Goal: Transaction & Acquisition: Purchase product/service

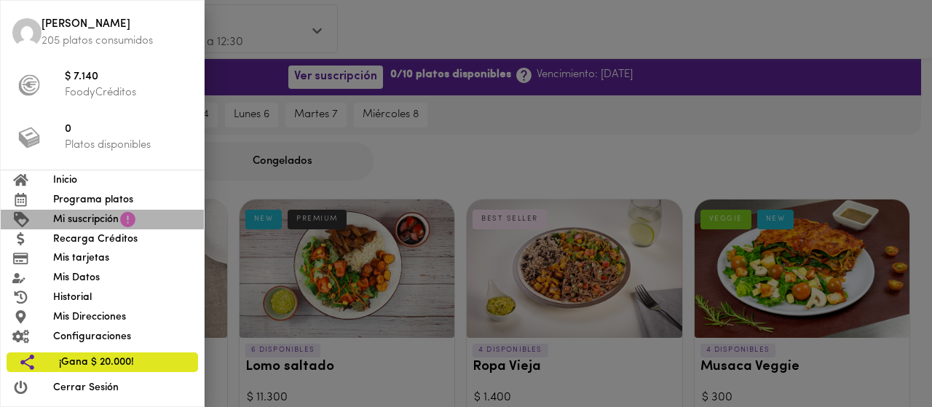
click at [103, 221] on span "Mi suscripción" at bounding box center [86, 219] width 66 height 15
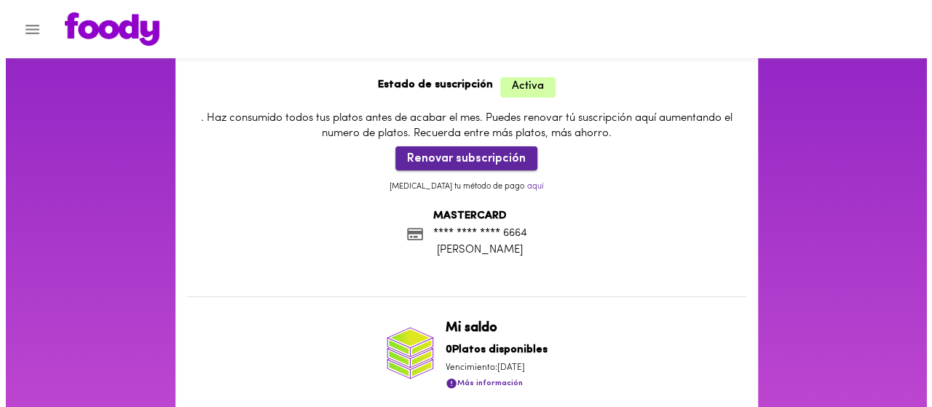
scroll to position [66, 0]
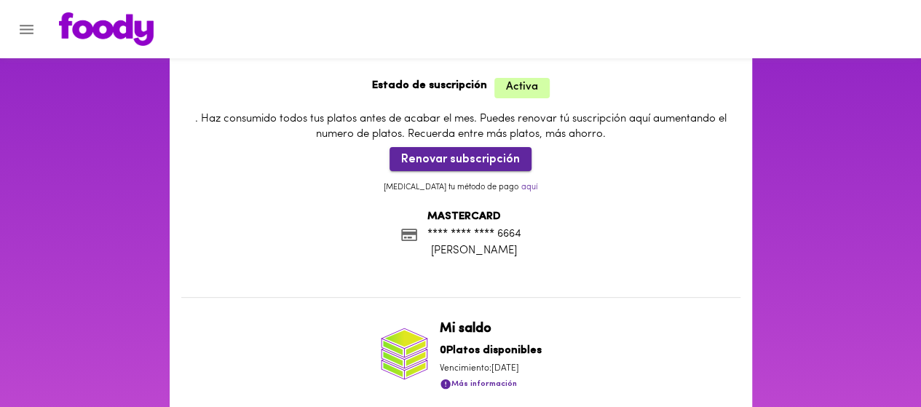
click at [466, 156] on span "Renovar subscripción" at bounding box center [460, 160] width 119 height 14
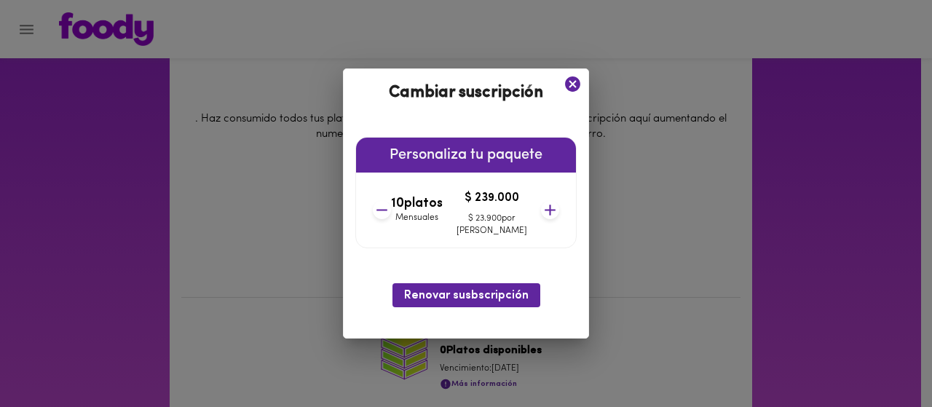
click at [541, 213] on icon at bounding box center [550, 210] width 18 height 18
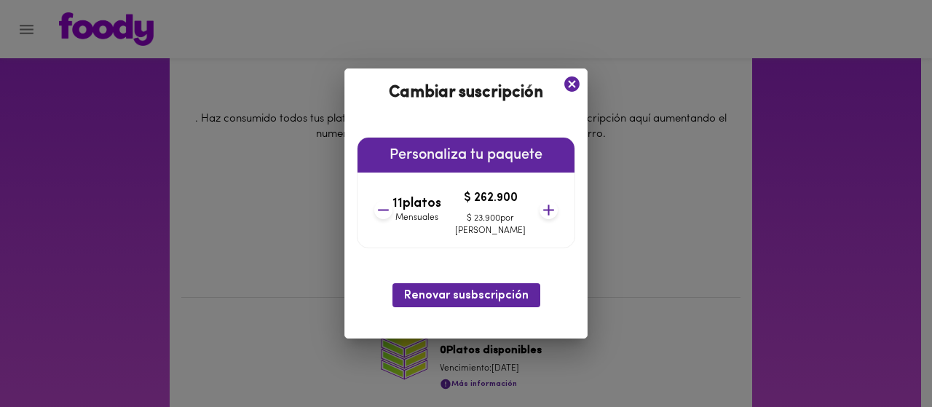
click at [392, 213] on icon at bounding box center [383, 210] width 18 height 18
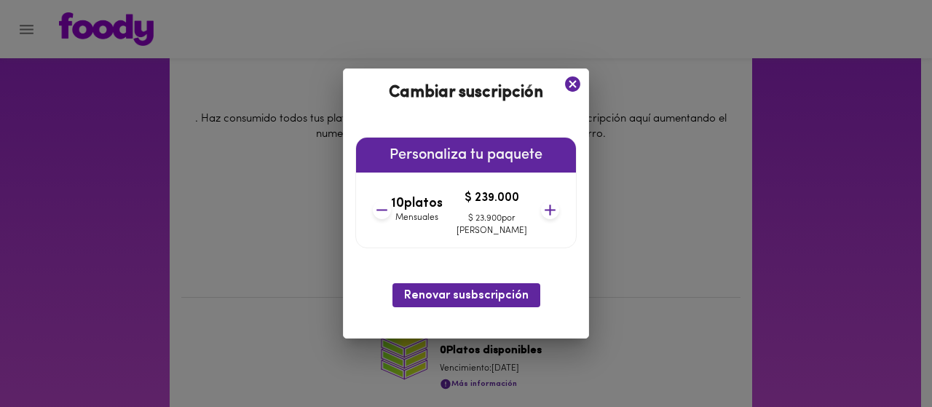
click at [541, 206] on icon at bounding box center [550, 210] width 18 height 18
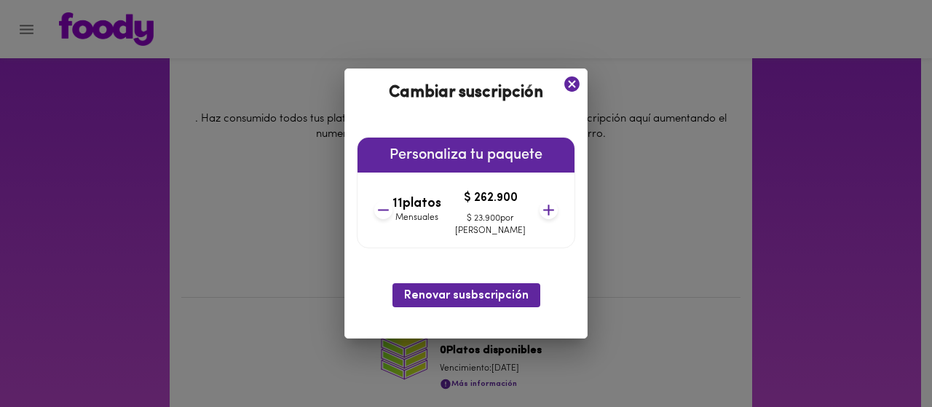
click at [539, 206] on icon at bounding box center [548, 210] width 18 height 18
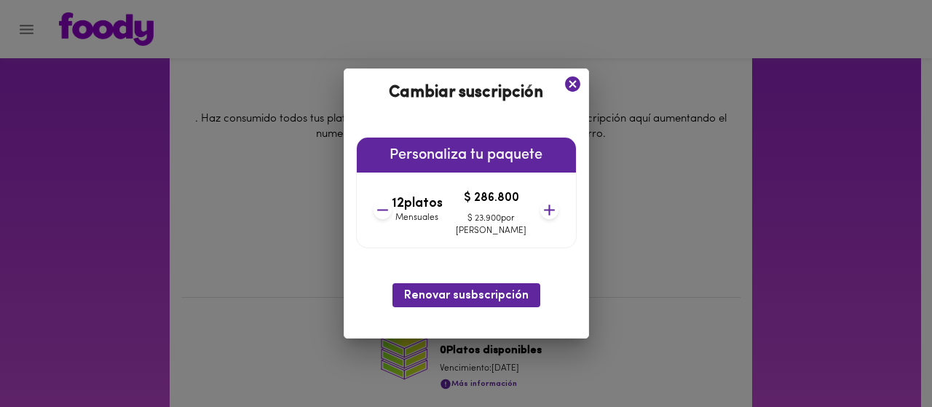
click at [540, 206] on icon at bounding box center [549, 210] width 18 height 18
click at [541, 206] on icon at bounding box center [550, 210] width 18 height 18
click at [392, 208] on icon at bounding box center [382, 210] width 18 height 18
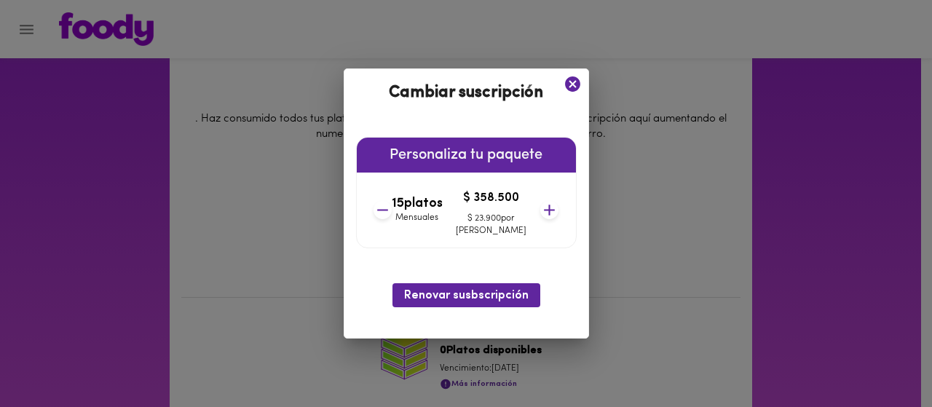
click at [392, 208] on icon at bounding box center [382, 210] width 18 height 18
click at [391, 208] on icon at bounding box center [382, 210] width 18 height 18
click at [392, 208] on icon at bounding box center [382, 210] width 18 height 18
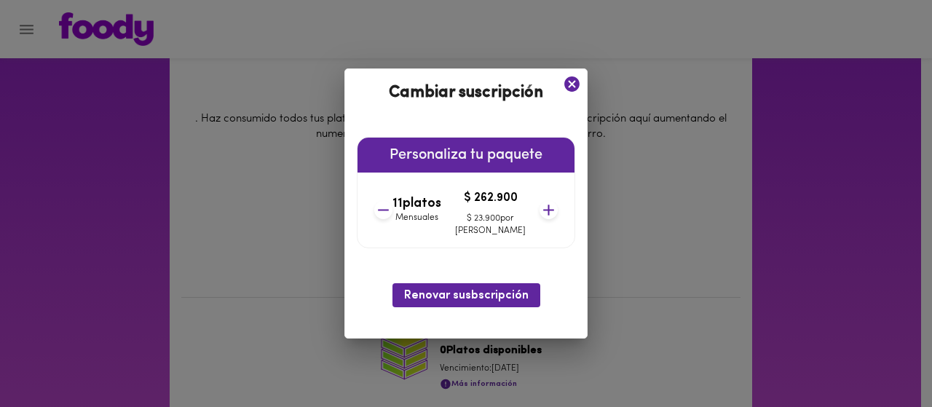
click at [392, 208] on icon at bounding box center [383, 210] width 18 height 18
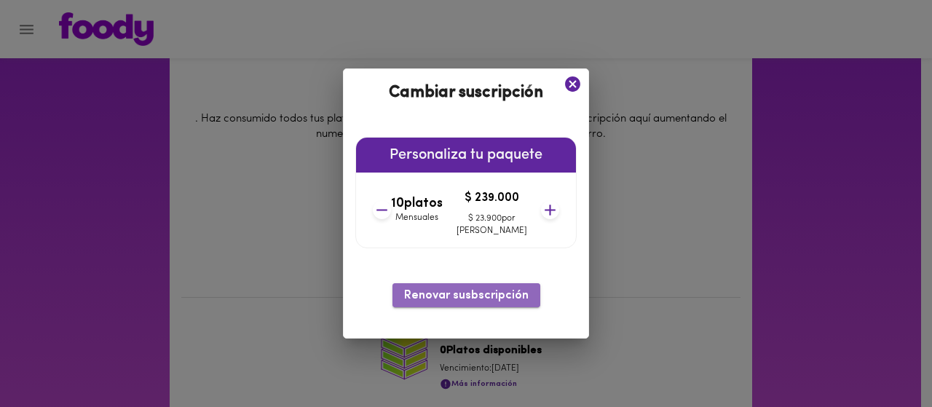
click at [472, 298] on span "Renovar susbscripción" at bounding box center [466, 296] width 124 height 14
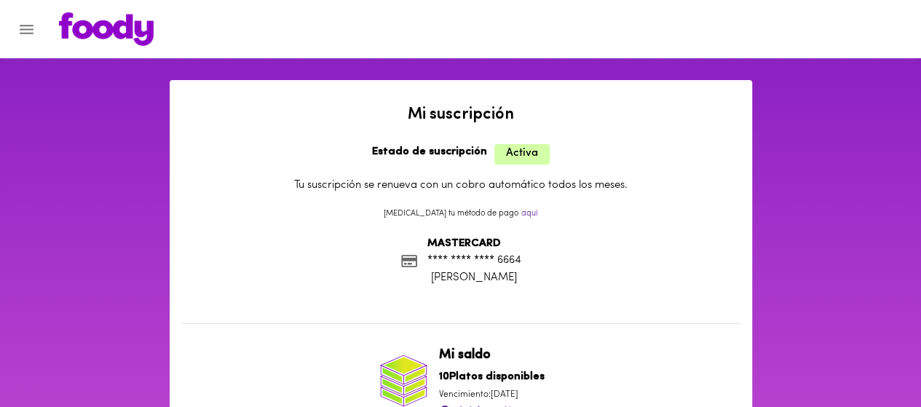
click at [26, 33] on icon "Menu" at bounding box center [27, 29] width 14 height 9
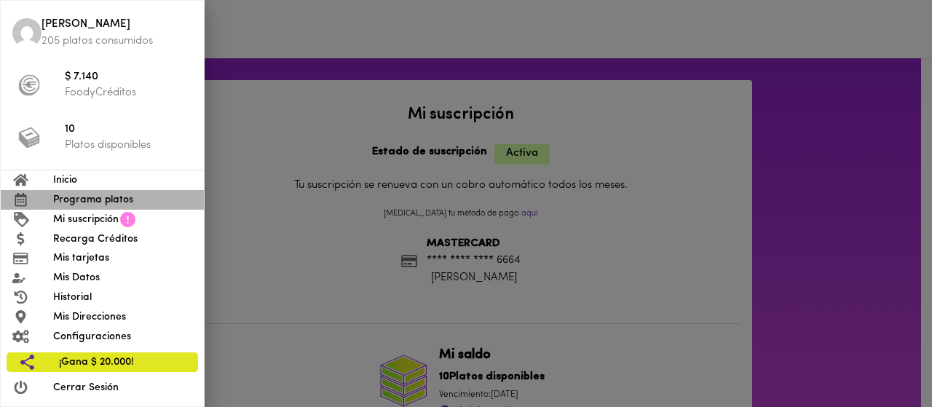
click at [106, 199] on span "Programa platos" at bounding box center [122, 199] width 139 height 15
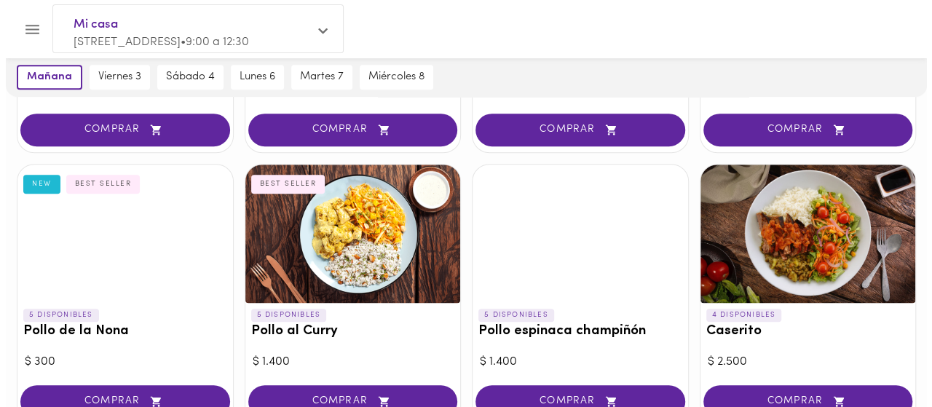
scroll to position [331, 0]
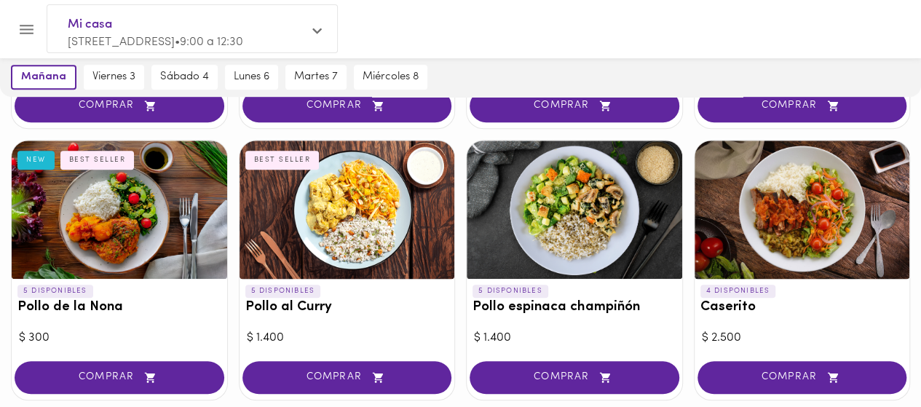
click at [770, 226] on div at bounding box center [801, 209] width 215 height 138
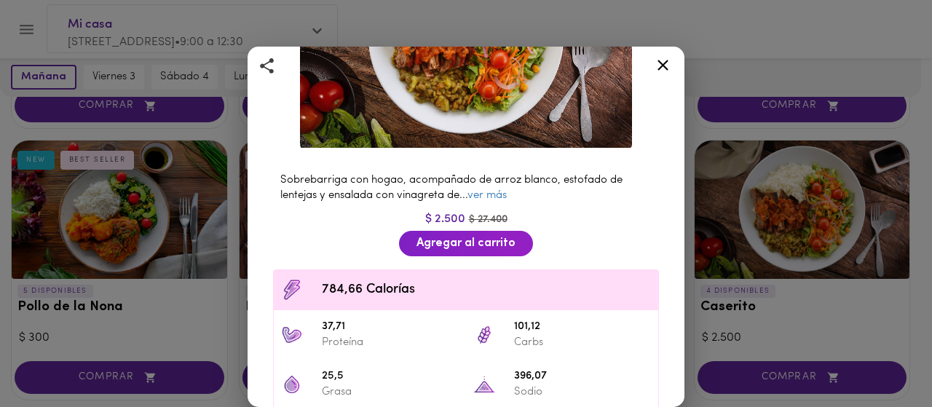
scroll to position [192, 0]
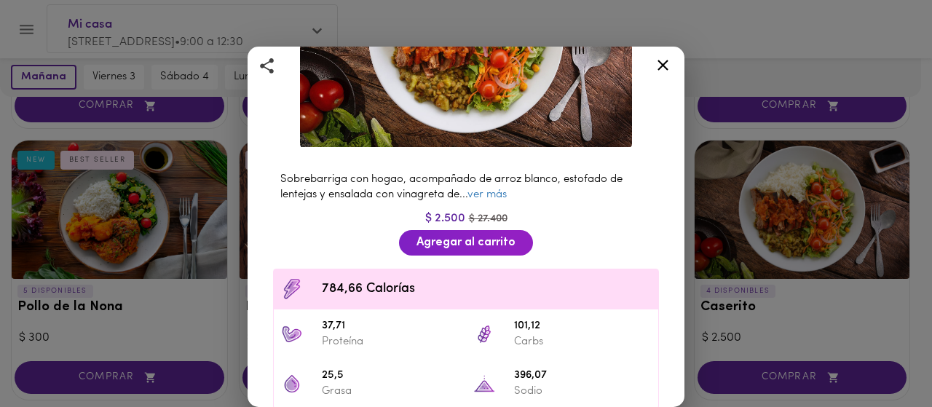
click at [670, 61] on icon at bounding box center [663, 65] width 18 height 18
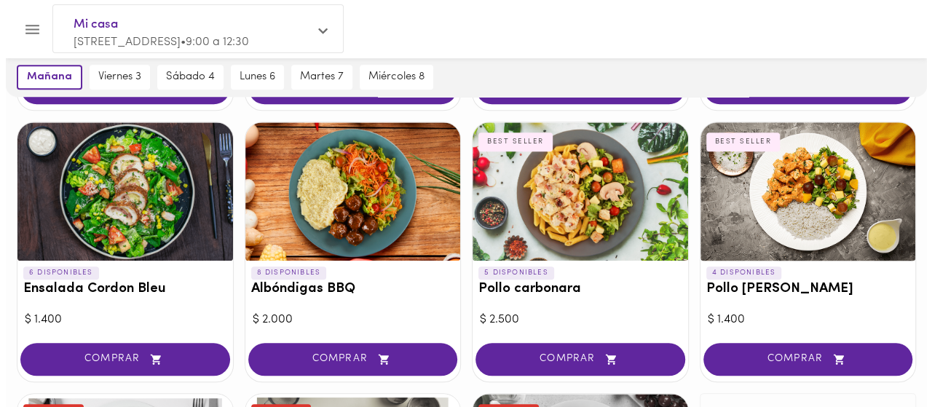
scroll to position [625, 0]
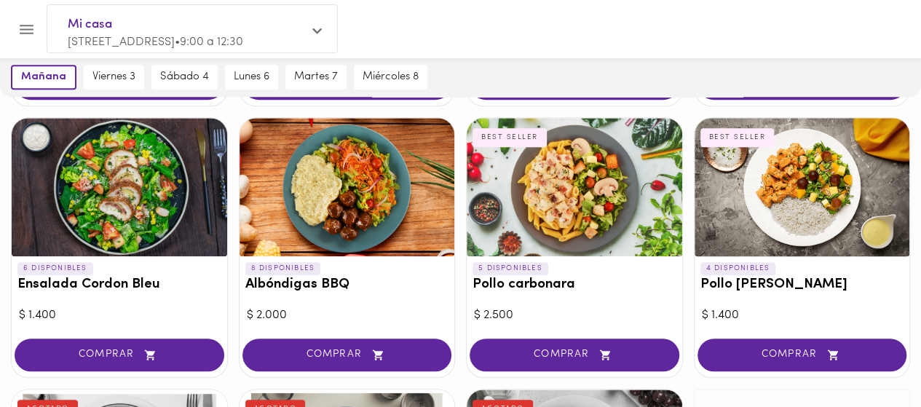
click at [131, 277] on h3 "Ensalada Cordon Bleu" at bounding box center [119, 284] width 204 height 15
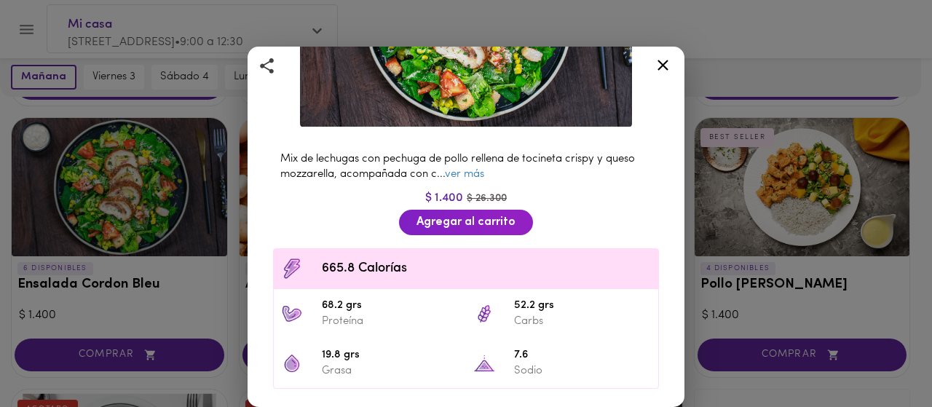
scroll to position [214, 0]
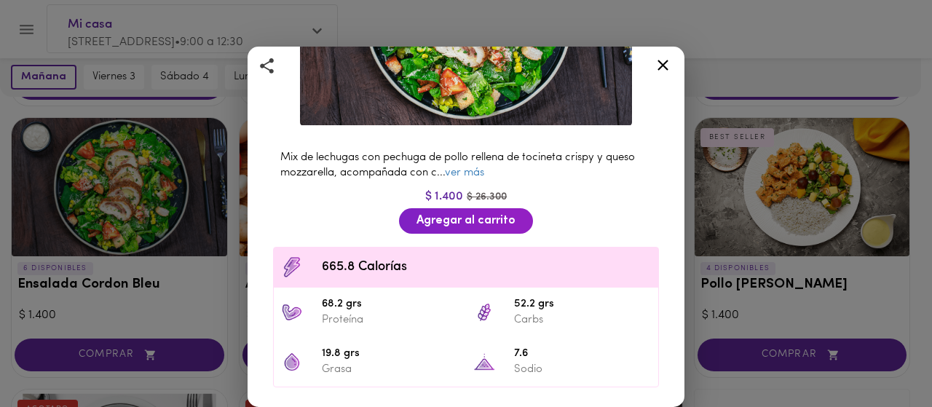
click at [670, 59] on icon at bounding box center [663, 65] width 18 height 18
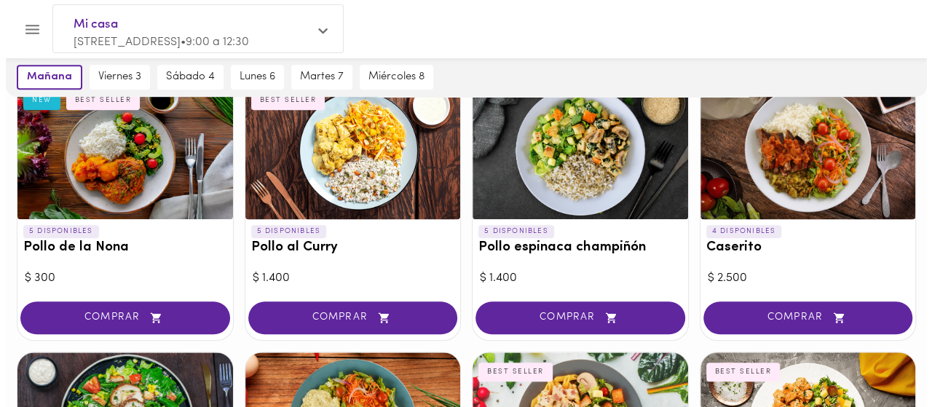
scroll to position [406, 0]
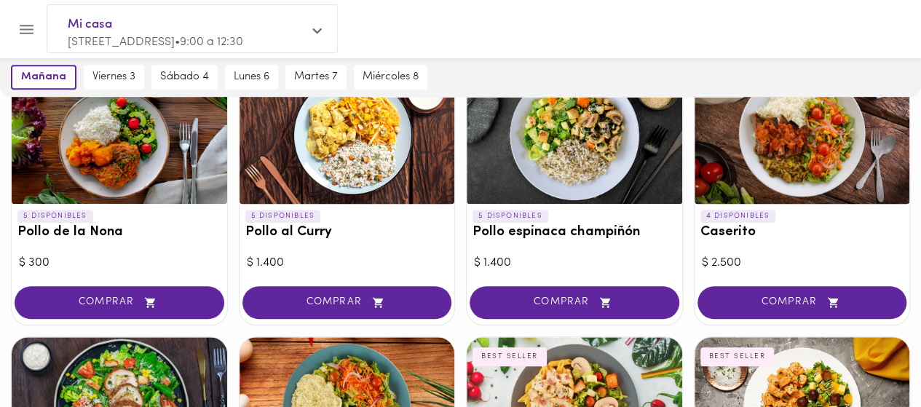
click at [317, 39] on div at bounding box center [318, 32] width 13 height 15
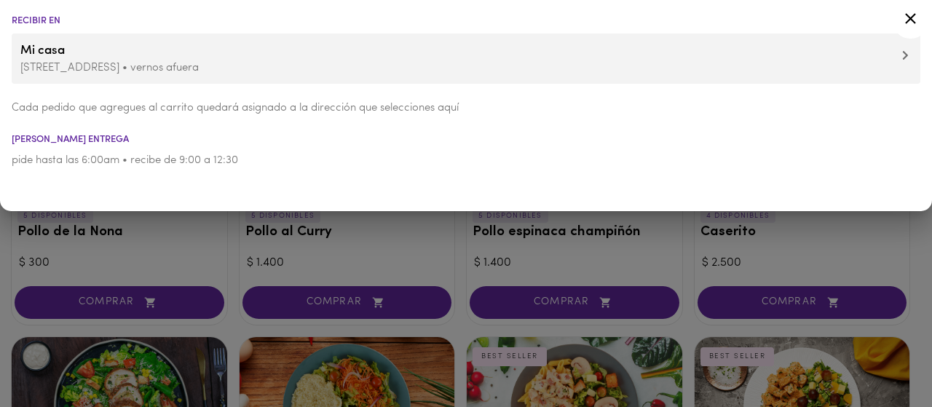
click at [148, 55] on span "Mi casa" at bounding box center [465, 50] width 891 height 19
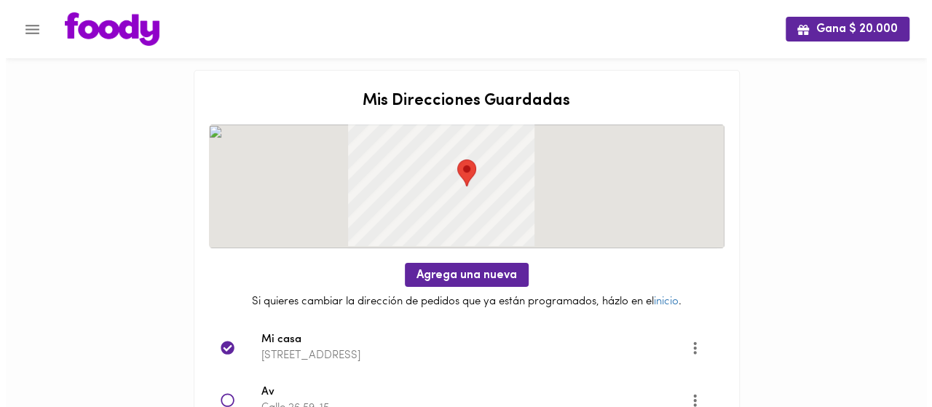
scroll to position [77, 0]
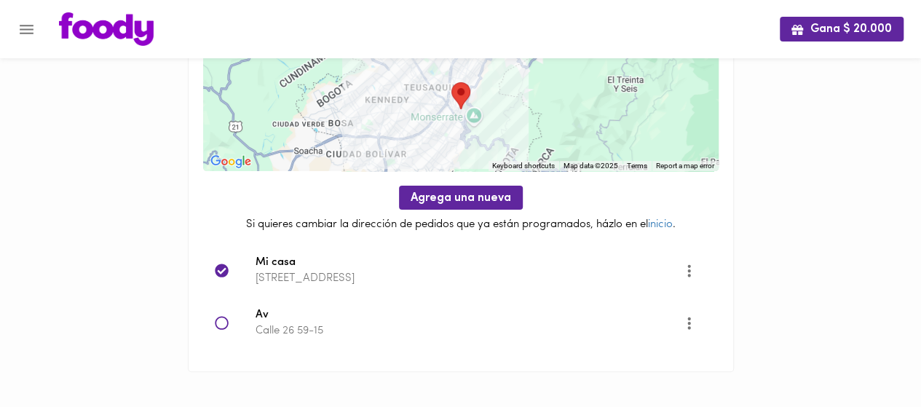
click at [221, 318] on icon at bounding box center [222, 323] width 15 height 15
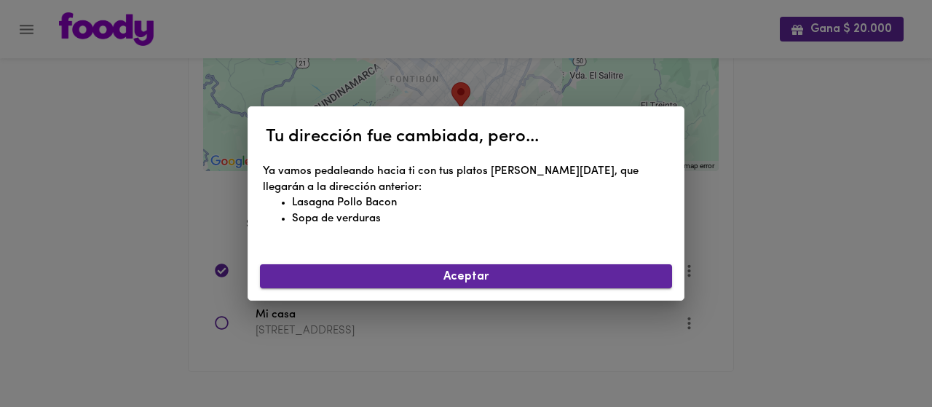
click at [405, 270] on span "Aceptar" at bounding box center [466, 277] width 389 height 14
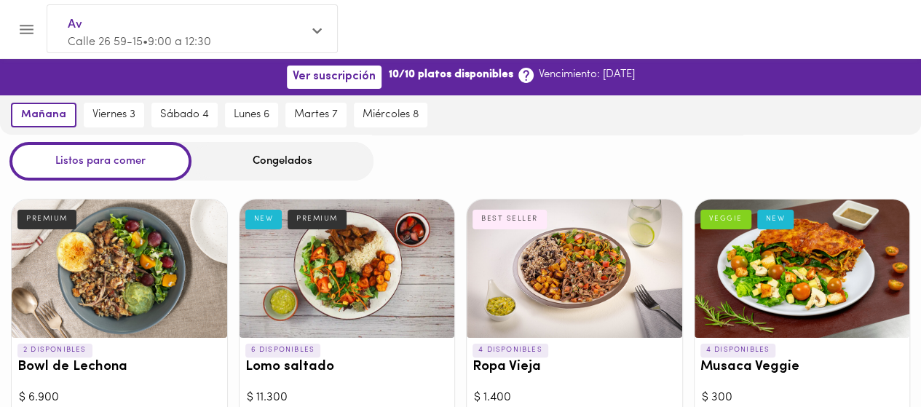
click at [324, 13] on div "Av Calle 26 59-15 • 9:00 a 12:30" at bounding box center [192, 32] width 290 height 55
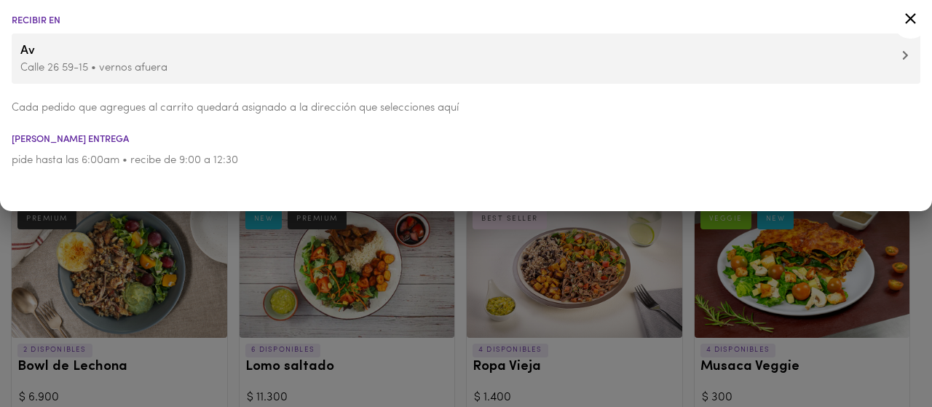
click at [223, 60] on p "Calle 26 59-15 • vernos afuera" at bounding box center [465, 67] width 891 height 15
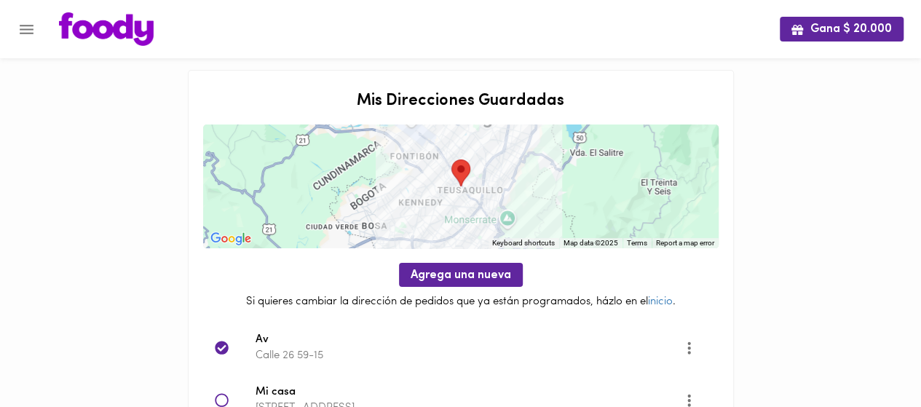
click at [220, 393] on icon at bounding box center [222, 400] width 14 height 14
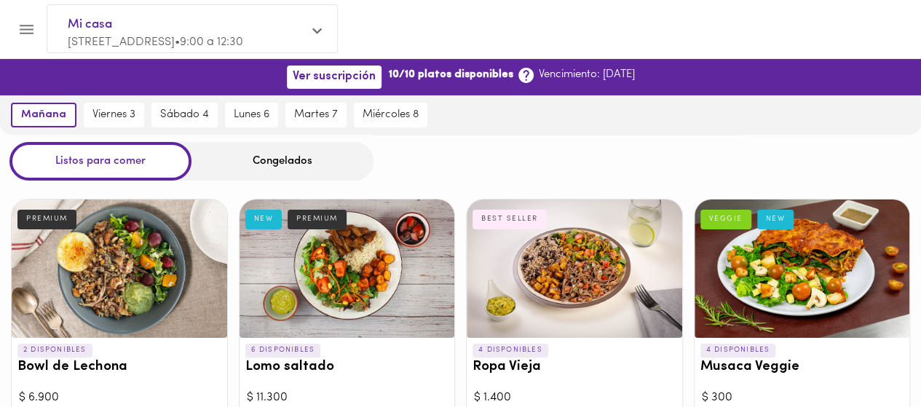
click at [185, 43] on span "carrera 13 no 33a 10 • 9:00 a 12:30" at bounding box center [155, 42] width 175 height 12
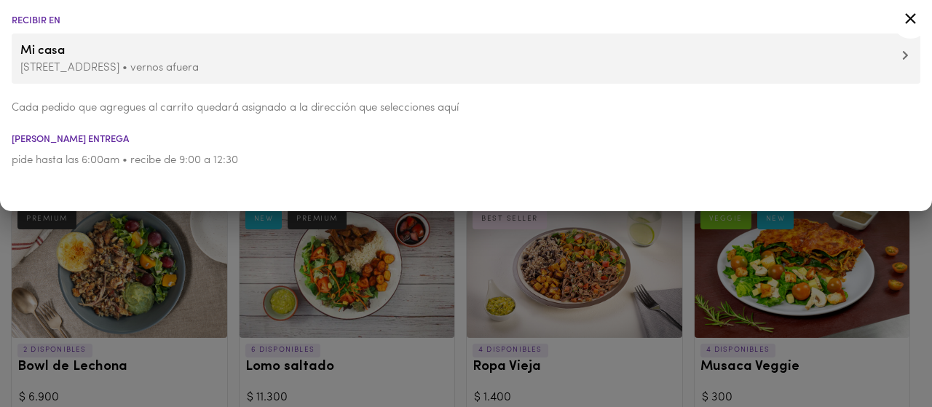
click at [129, 55] on span "Mi casa" at bounding box center [465, 50] width 891 height 19
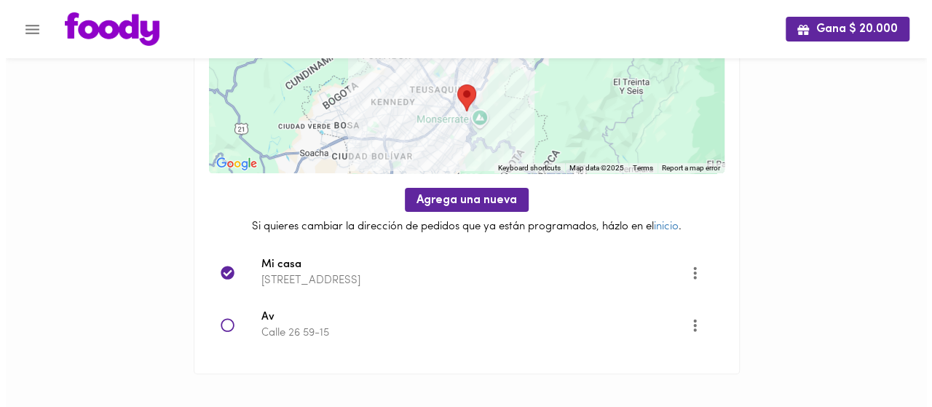
scroll to position [76, 0]
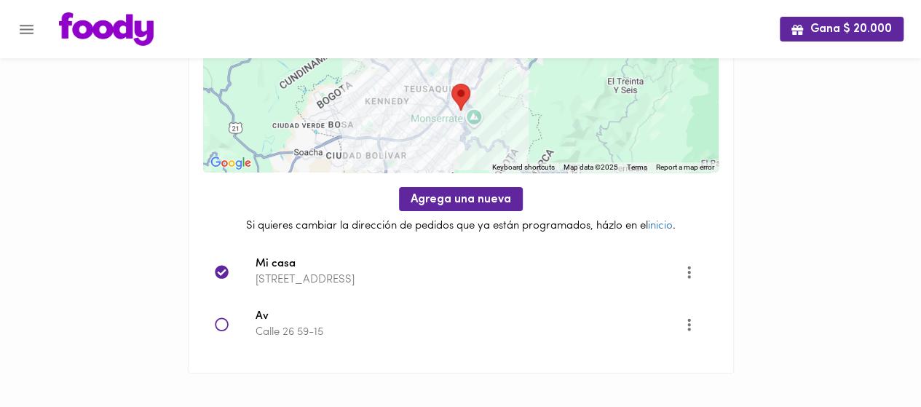
click at [221, 320] on icon at bounding box center [222, 324] width 15 height 15
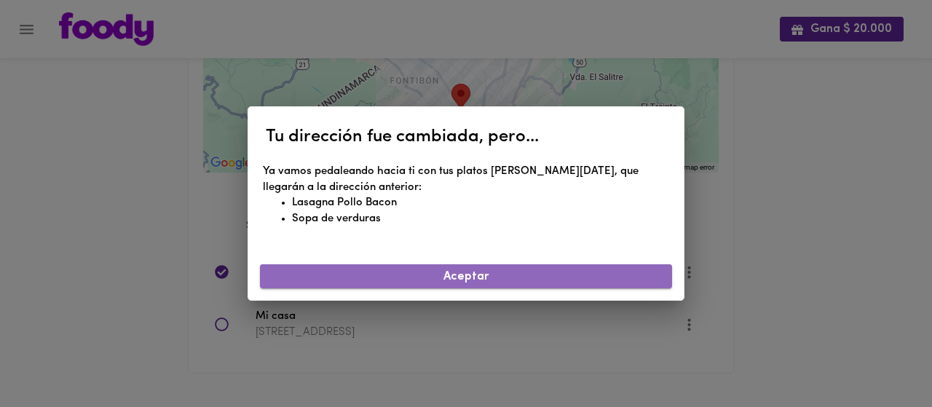
click at [413, 277] on span "Aceptar" at bounding box center [466, 277] width 389 height 14
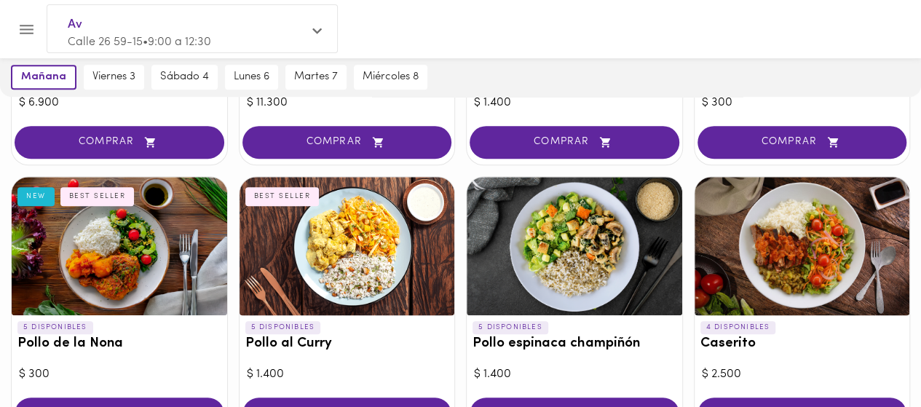
scroll to position [301, 0]
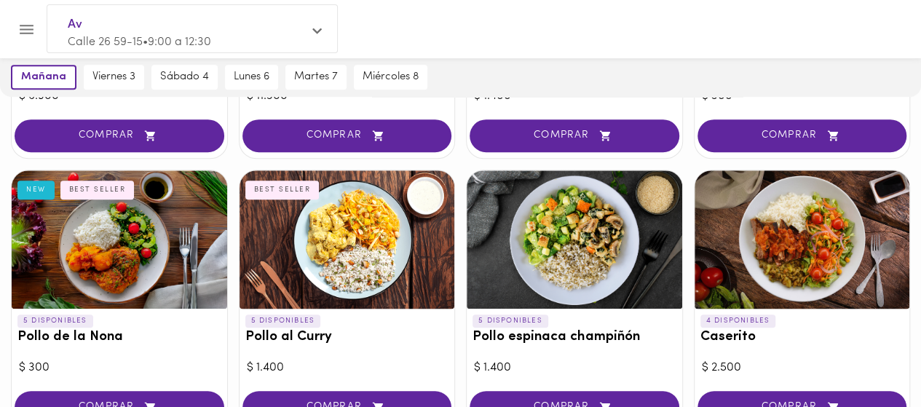
click at [277, 349] on div "5 DISPONIBLES Pollo al Curry BEST SELLER" at bounding box center [346, 333] width 215 height 48
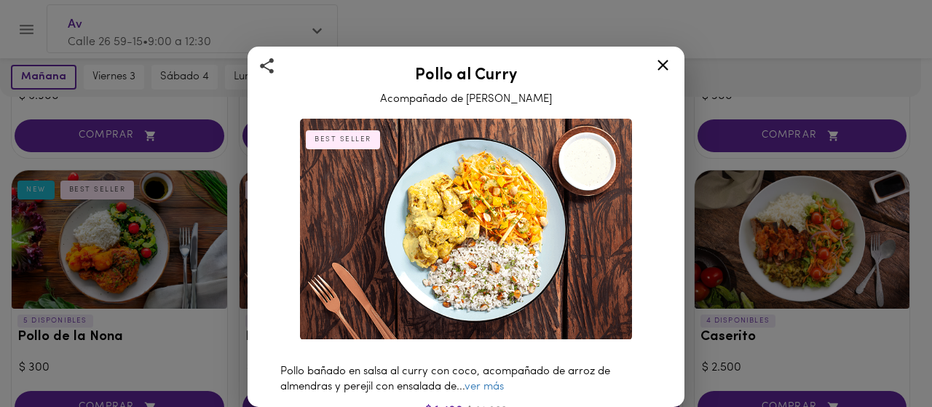
click at [669, 66] on icon at bounding box center [663, 65] width 18 height 18
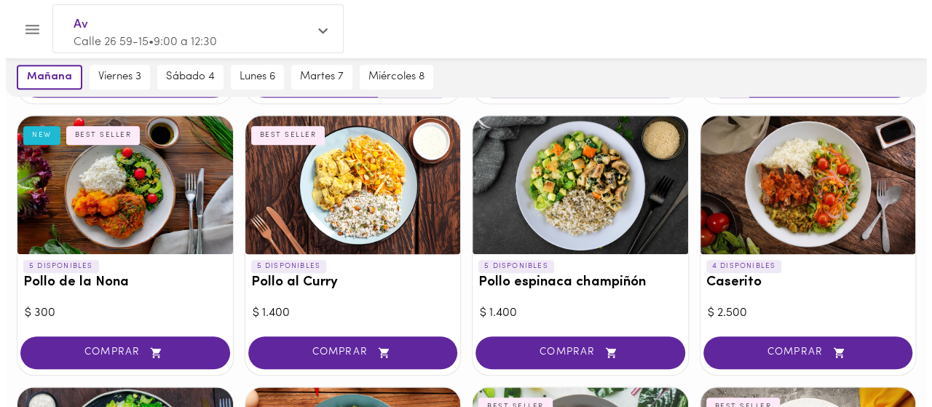
scroll to position [357, 0]
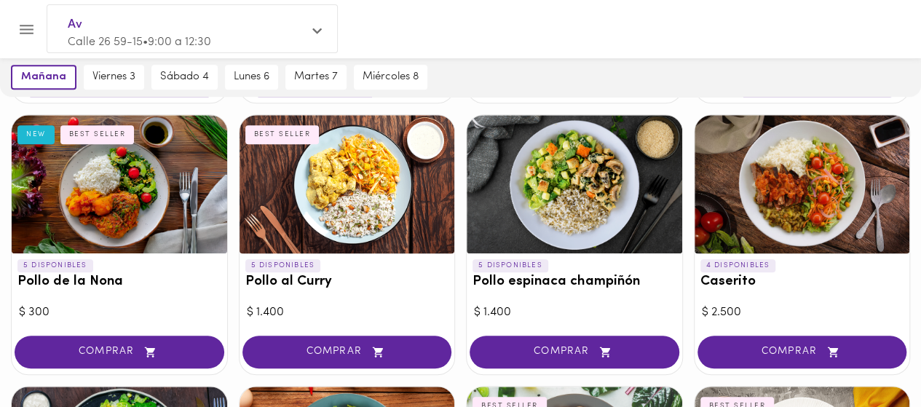
click at [746, 280] on h3 "Caserito" at bounding box center [802, 281] width 204 height 15
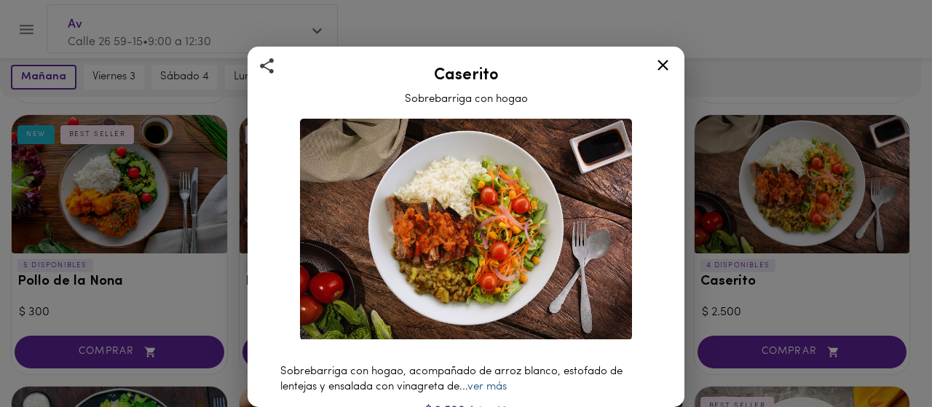
click at [492, 381] on link "ver más" at bounding box center [486, 386] width 39 height 11
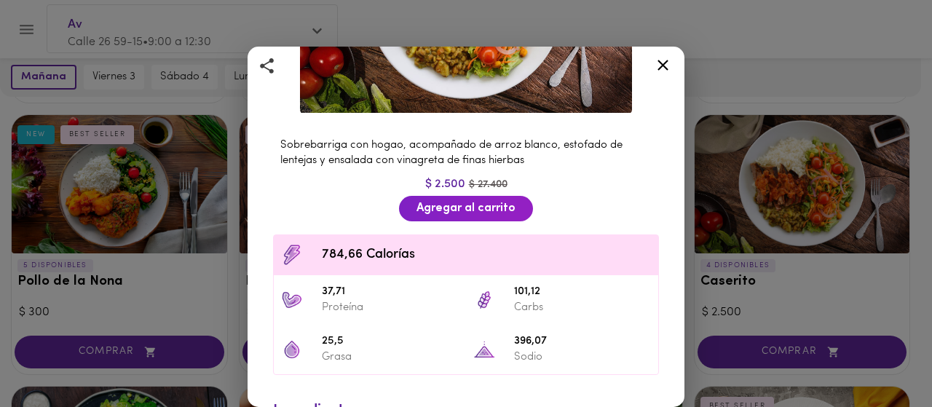
scroll to position [231, 0]
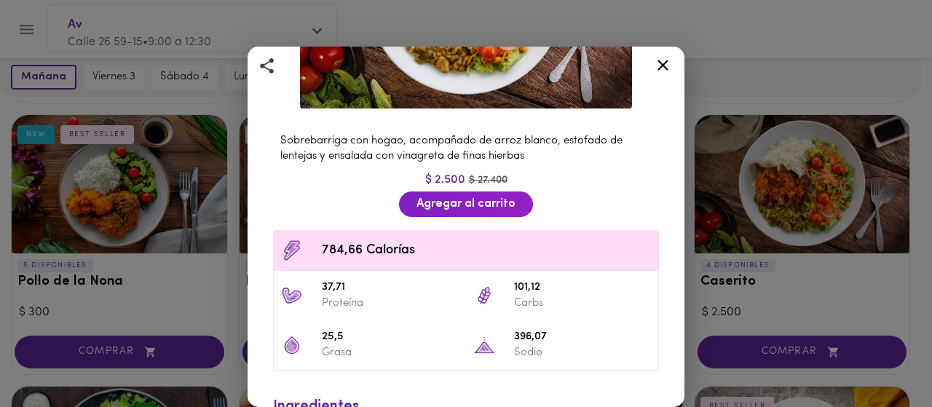
click at [658, 59] on icon at bounding box center [663, 65] width 18 height 18
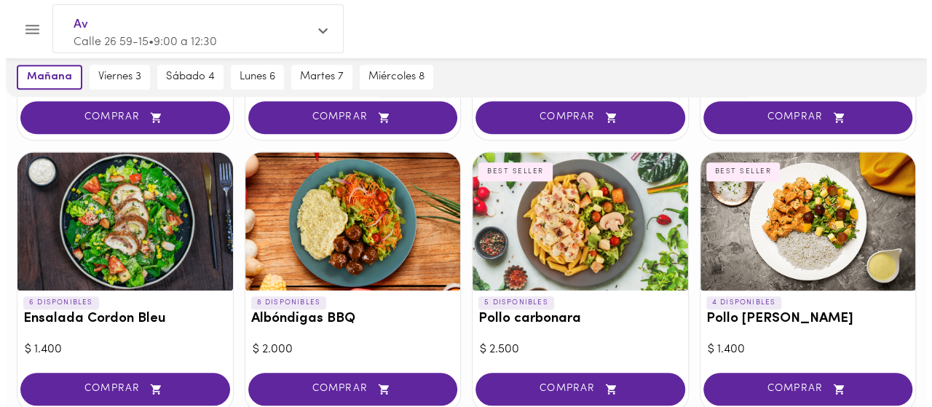
scroll to position [593, 0]
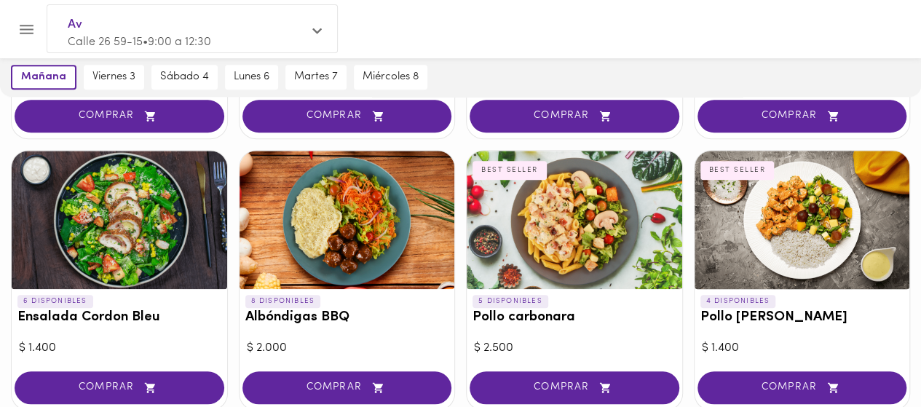
click at [542, 320] on h3 "Pollo carbonara" at bounding box center [574, 317] width 204 height 15
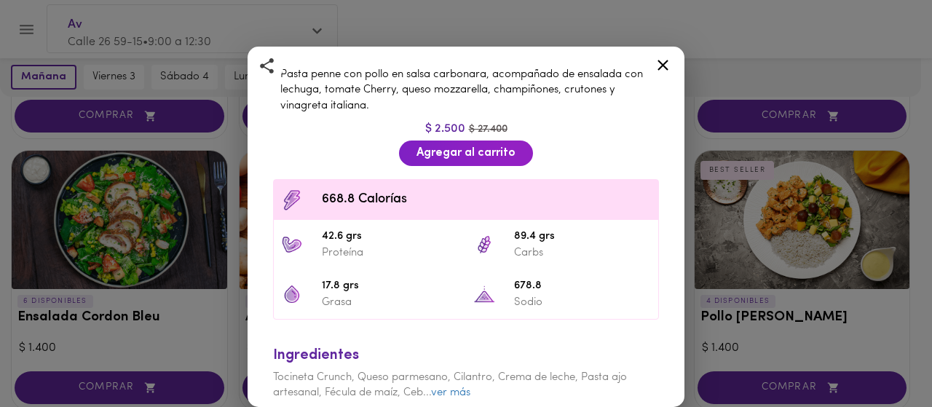
scroll to position [301, 0]
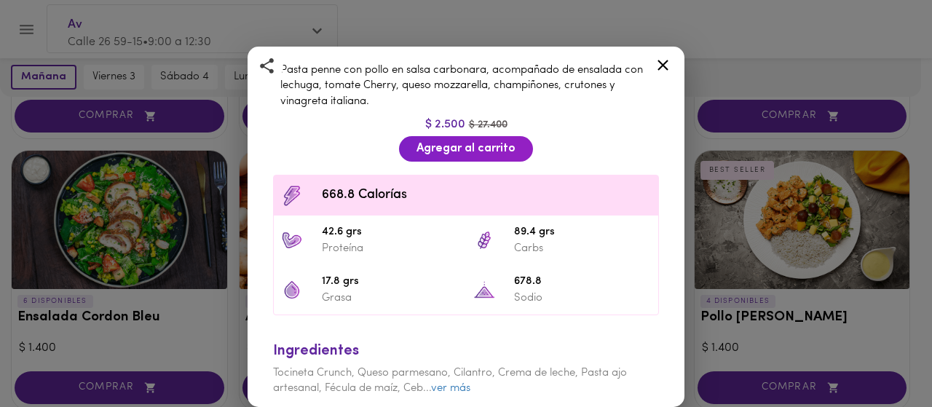
click at [662, 60] on icon at bounding box center [663, 65] width 18 height 18
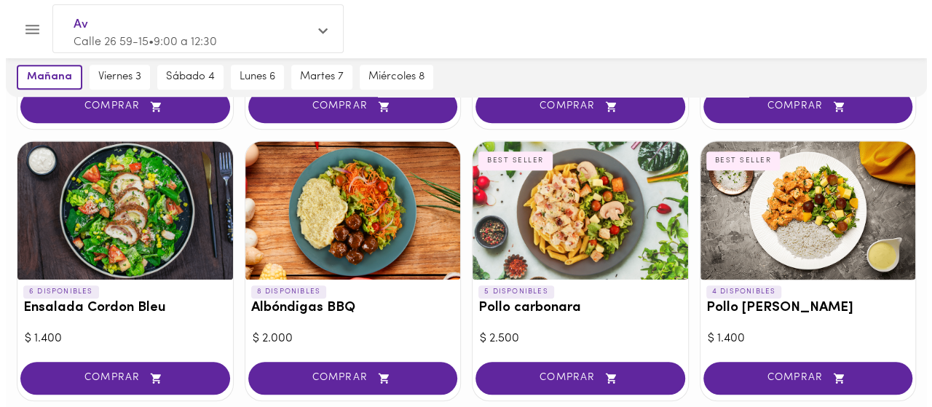
scroll to position [603, 0]
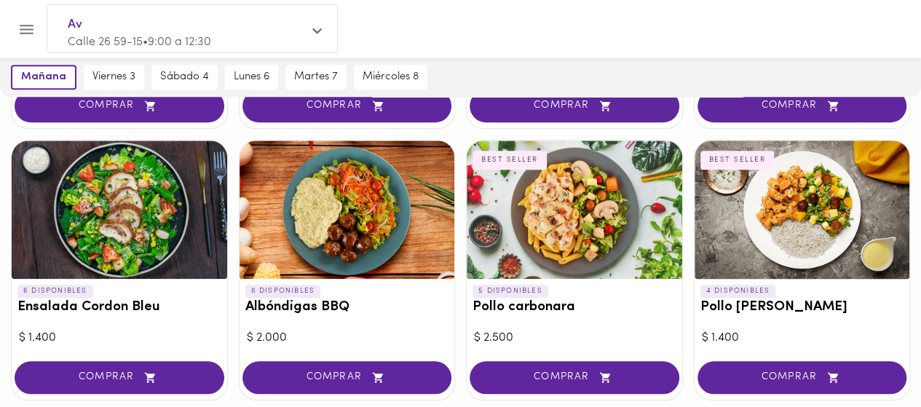
click at [301, 303] on h3 "Albóndigas BBQ" at bounding box center [347, 307] width 204 height 15
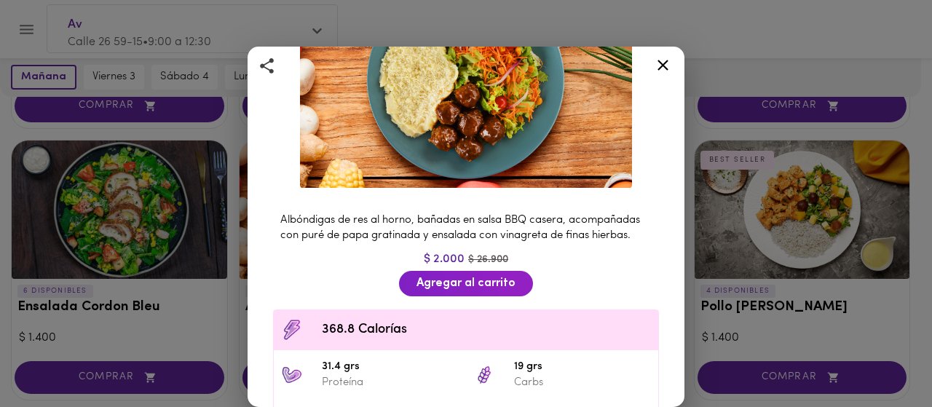
scroll to position [159, 0]
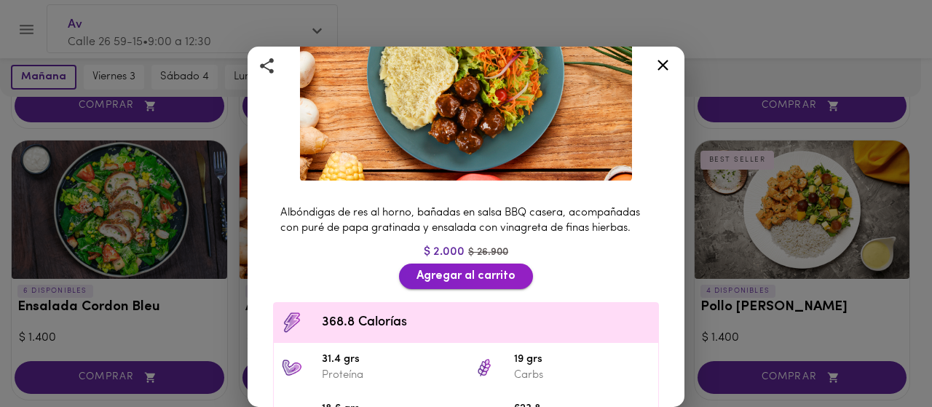
click at [459, 283] on span "Agregar al carrito" at bounding box center [465, 276] width 99 height 14
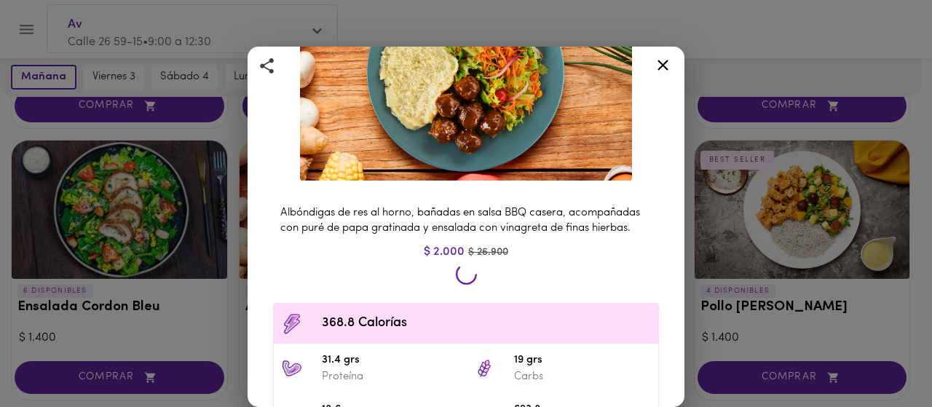
scroll to position [603, 0]
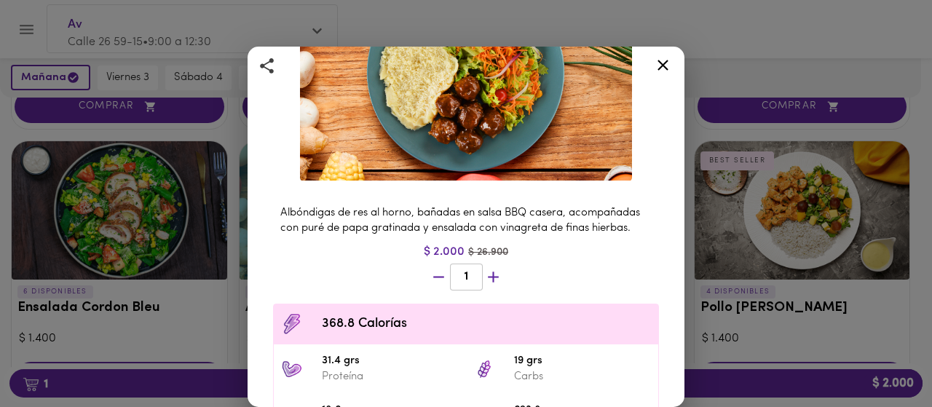
click at [664, 60] on icon at bounding box center [663, 65] width 18 height 18
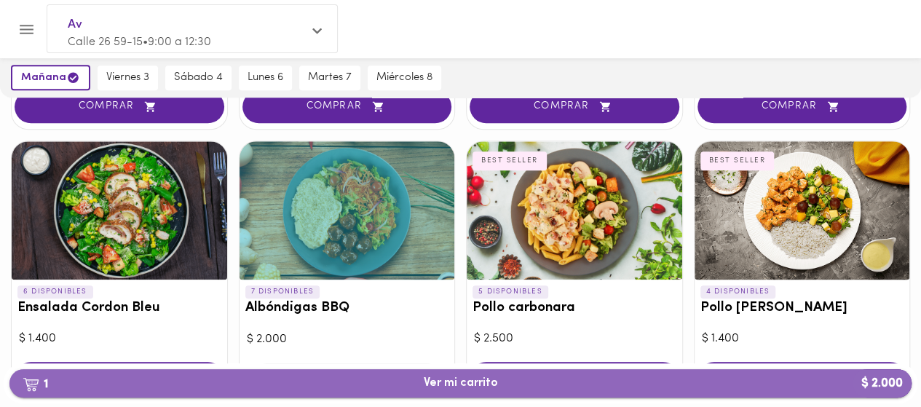
click at [456, 379] on span "1 Ver mi carrito $ 2.000" at bounding box center [461, 383] width 74 height 14
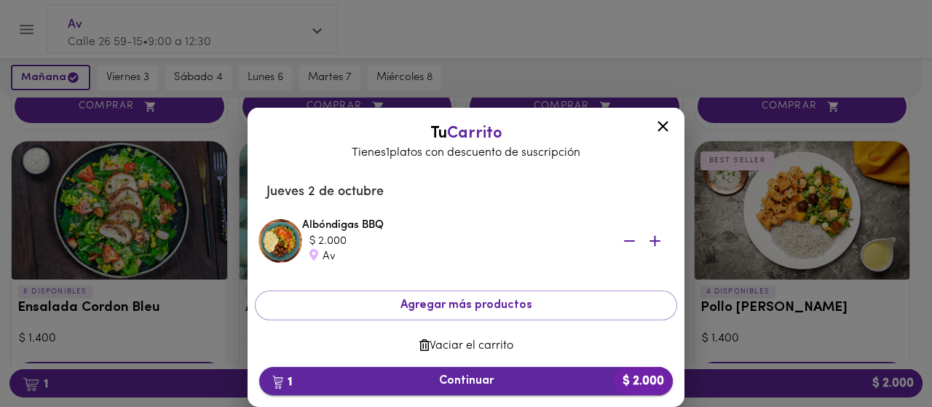
click at [453, 374] on span "1 Continuar $ 2.000" at bounding box center [466, 381] width 390 height 14
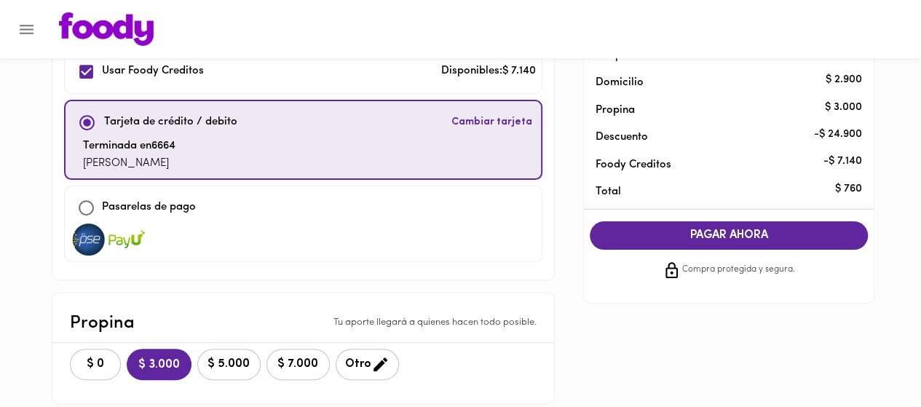
scroll to position [77, 0]
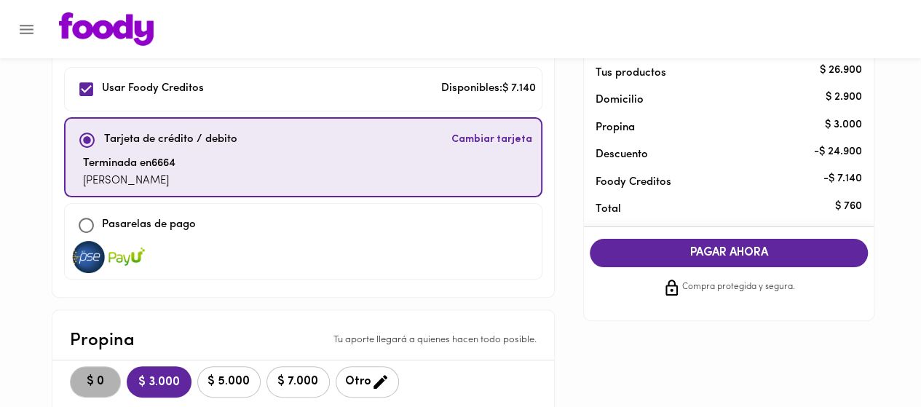
click at [94, 375] on span "$ 0" at bounding box center [95, 382] width 32 height 14
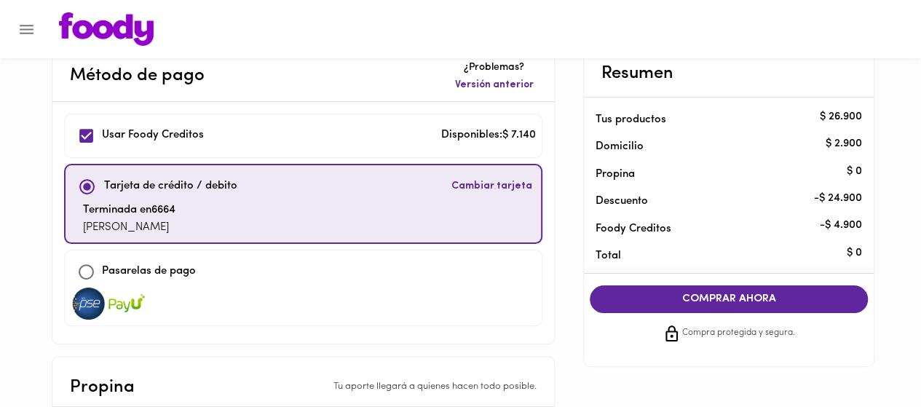
scroll to position [29, 0]
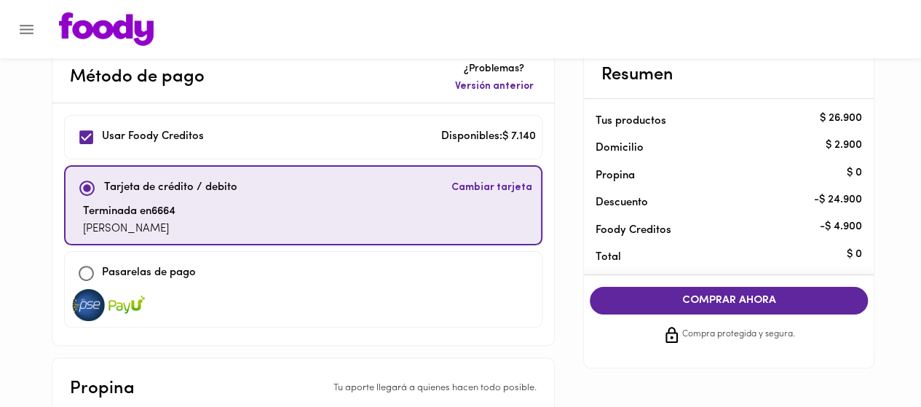
click at [86, 136] on input "checkbox" at bounding box center [86, 137] width 31 height 31
checkbox input "false"
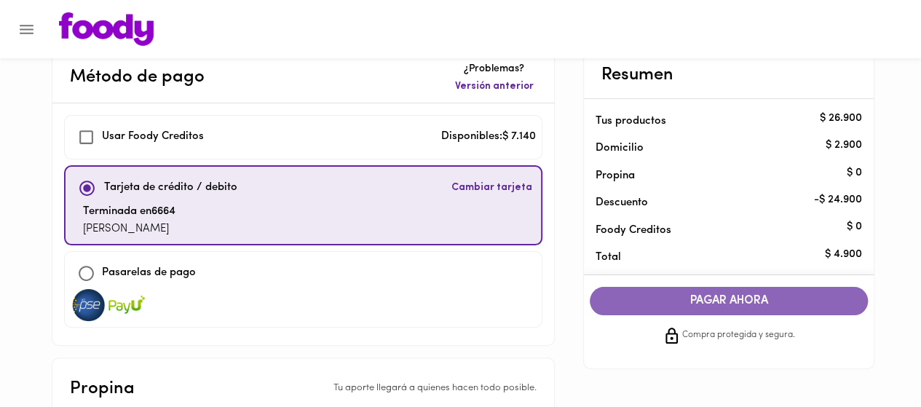
click at [744, 308] on button "PAGAR AHORA" at bounding box center [729, 301] width 278 height 28
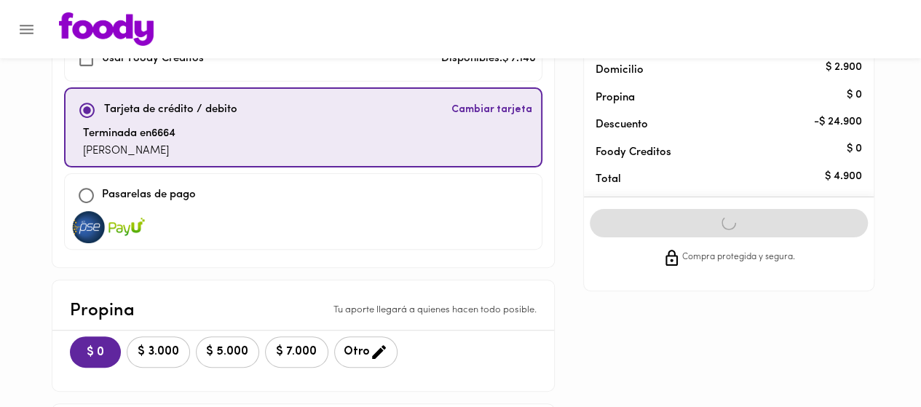
scroll to position [0, 0]
